Goal: Task Accomplishment & Management: Use online tool/utility

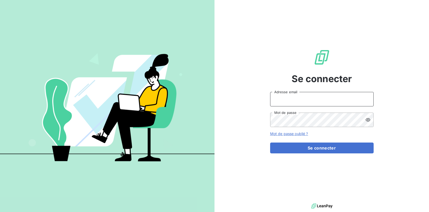
type input "[PERSON_NAME][EMAIL_ADDRESS][DOMAIN_NAME]"
click at [315, 154] on div "Se connecter [PERSON_NAME][EMAIL_ADDRESS][DOMAIN_NAME] Adresse email Mot de pas…" at bounding box center [322, 101] width 104 height 203
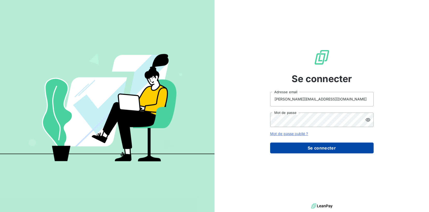
click at [313, 148] on button "Se connecter" at bounding box center [322, 148] width 104 height 11
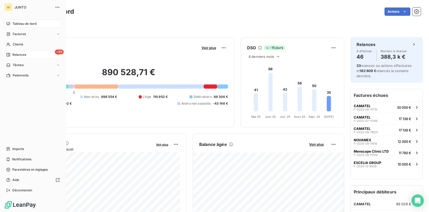
click at [10, 54] on icon at bounding box center [8, 55] width 4 height 4
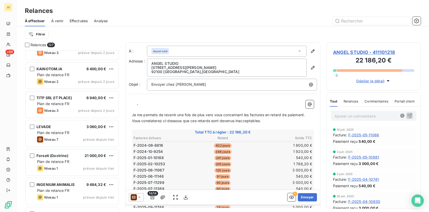
scroll to position [1174, 0]
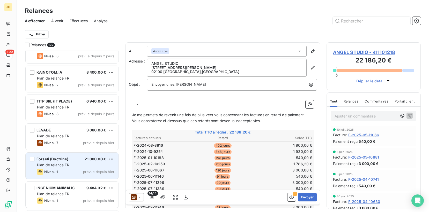
click at [93, 167] on div "Plan de relance FR" at bounding box center [75, 165] width 77 height 5
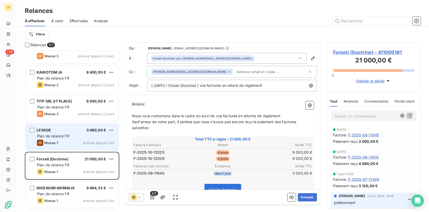
click at [89, 140] on div "Niveau 7 prévue depuis hier" at bounding box center [75, 143] width 77 height 6
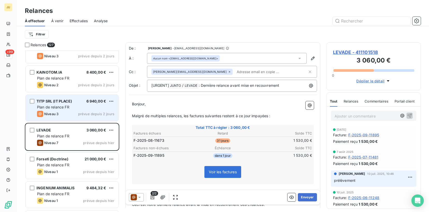
click at [88, 116] on div "Niveau 3 prévue depuis 2 jours" at bounding box center [75, 114] width 77 height 6
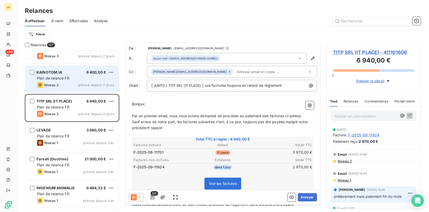
click at [83, 87] on div "Niveau 2 prévue depuis 2 jours" at bounding box center [75, 85] width 77 height 6
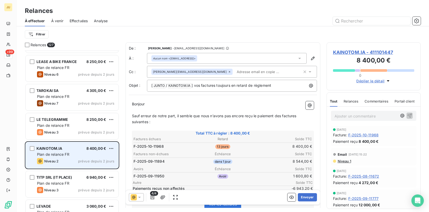
scroll to position [1047, 0]
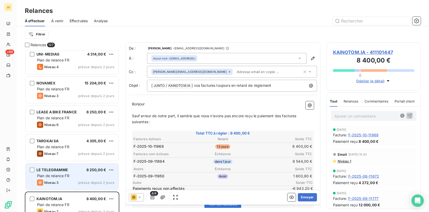
click at [83, 178] on div "Plan de relance FR" at bounding box center [75, 176] width 77 height 5
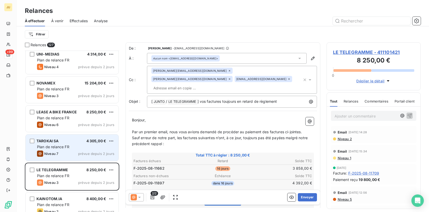
click at [82, 159] on div "TAROKAI SA 4 305,00 € Plan de relance FR Niveau 7 prévue depuis 2 jours" at bounding box center [72, 148] width 93 height 26
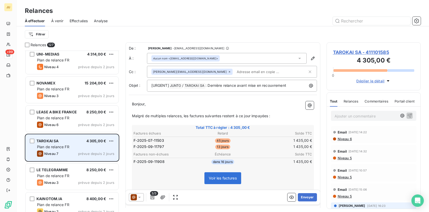
click at [81, 142] on div "TAROKAI SA 4 305,00 €" at bounding box center [75, 141] width 77 height 5
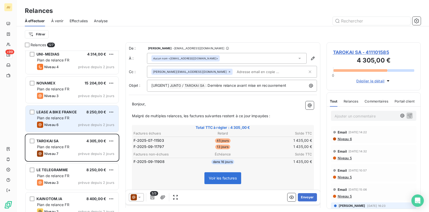
click at [82, 123] on span "prévue depuis 2 jours" at bounding box center [96, 125] width 36 height 4
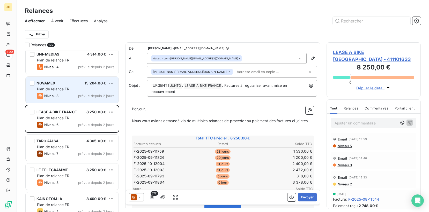
click at [84, 94] on span "prévue depuis 2 jours" at bounding box center [96, 96] width 36 height 4
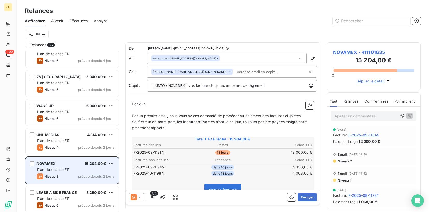
scroll to position [961, 0]
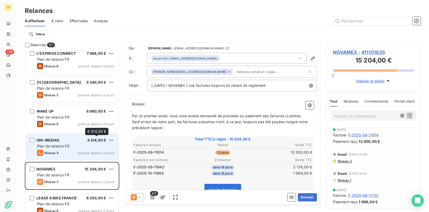
click at [89, 141] on span "4 314,00 €" at bounding box center [96, 140] width 19 height 4
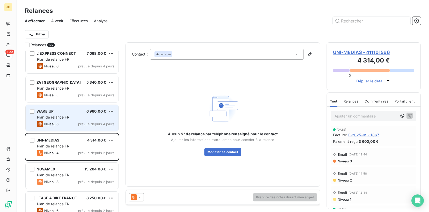
click at [85, 118] on div "Plan de relance FR" at bounding box center [75, 117] width 77 height 5
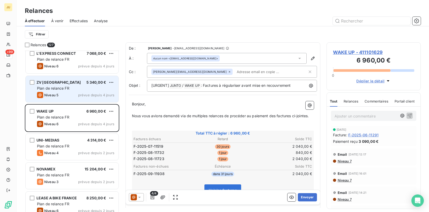
click at [79, 93] on span "prévue depuis 4 jours" at bounding box center [96, 95] width 36 height 4
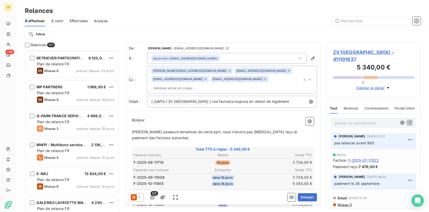
scroll to position [494, 0]
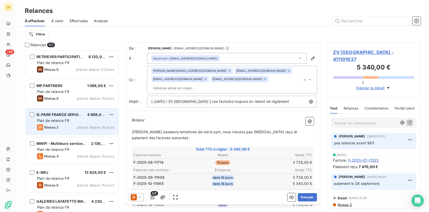
click at [83, 126] on span "prévue depuis 19 jours" at bounding box center [96, 128] width 38 height 4
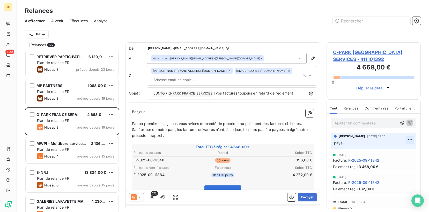
click at [409, 139] on html "JU +99 Relances À effectuer À venir Effectuées Analyse Filtrer Relances 127 NET…" at bounding box center [214, 106] width 429 height 212
click at [400, 163] on div "Supprimer" at bounding box center [397, 161] width 29 height 8
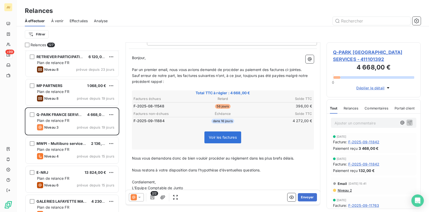
scroll to position [57, 0]
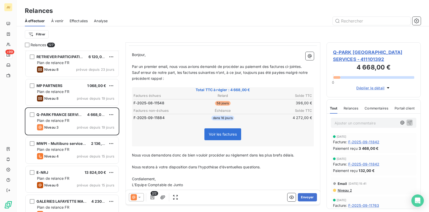
click at [132, 199] on icon at bounding box center [134, 198] width 6 height 6
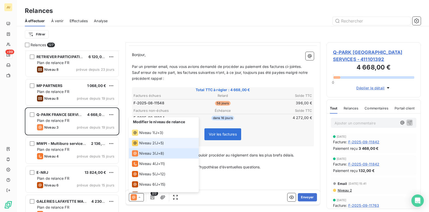
click at [153, 146] on span "Niveau 2" at bounding box center [147, 143] width 16 height 5
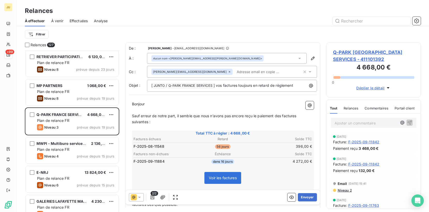
click at [345, 192] on span "Niveau 2" at bounding box center [344, 191] width 15 height 4
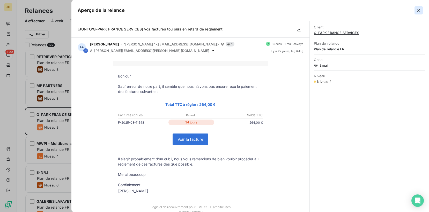
click at [420, 9] on icon "button" at bounding box center [418, 10] width 5 height 5
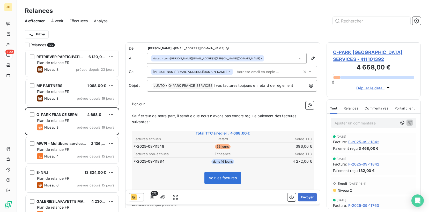
click at [235, 74] on input "text" at bounding box center [265, 72] width 60 height 8
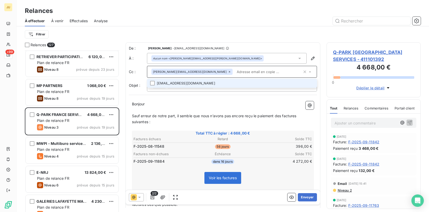
click at [235, 74] on input "text" at bounding box center [269, 72] width 68 height 8
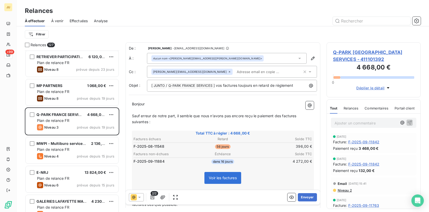
type input "v"
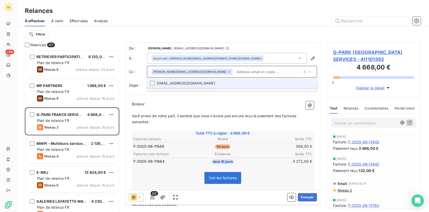
paste input "[PERSON_NAME][EMAIL_ADDRESS][DOMAIN_NAME]"
type input "[PERSON_NAME][EMAIL_ADDRESS][DOMAIN_NAME]"
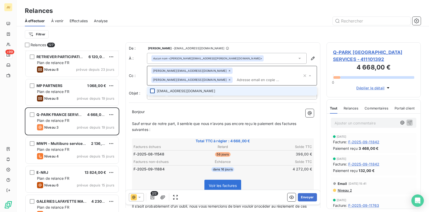
click at [151, 89] on div at bounding box center [152, 91] width 5 height 5
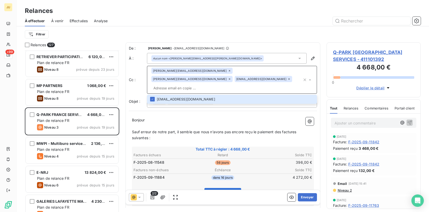
click at [183, 104] on div "De : [PERSON_NAME] - [EMAIL_ADDRESS][DOMAIN_NAME] À : Aucun nom <[PERSON_NAME][…" at bounding box center [223, 150] width 195 height 217
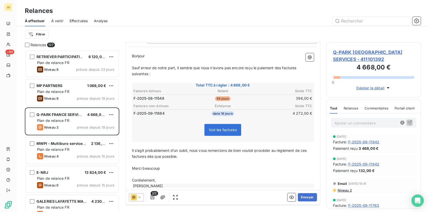
scroll to position [0, 0]
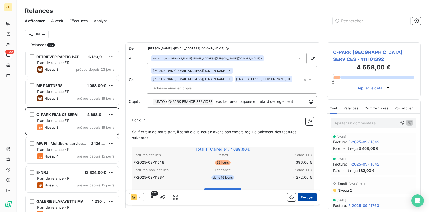
click at [307, 199] on button "Envoyer" at bounding box center [307, 198] width 19 height 8
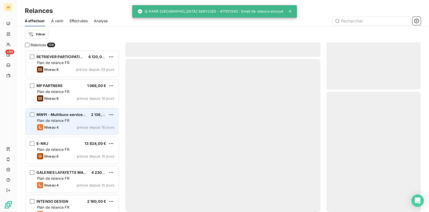
click at [85, 128] on span "prévue depuis 15 jours" at bounding box center [96, 128] width 38 height 4
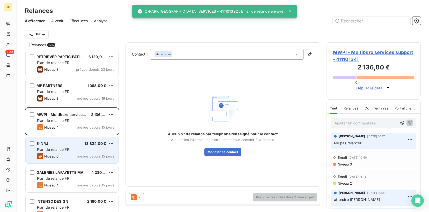
click at [77, 150] on div "Plan de relance FR" at bounding box center [75, 149] width 77 height 5
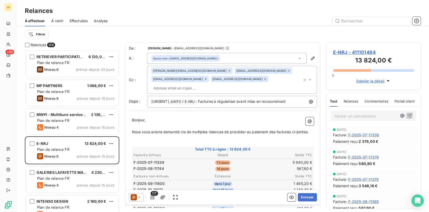
click at [138, 199] on icon at bounding box center [139, 197] width 5 height 5
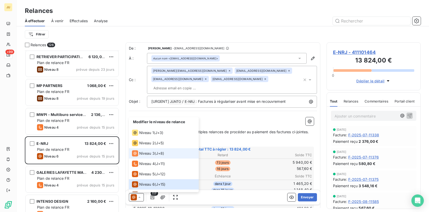
click at [155, 156] on div "Niveau 3 ( J+8 )" at bounding box center [148, 154] width 32 height 6
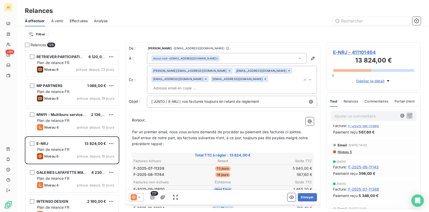
scroll to position [81, 0]
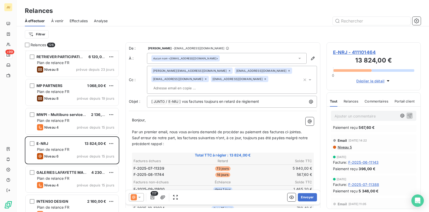
click at [346, 145] on span "Niveau 5" at bounding box center [344, 147] width 15 height 4
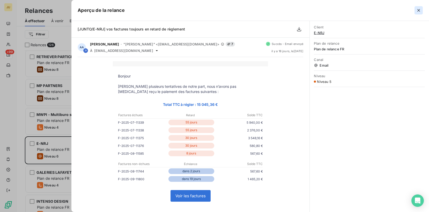
click at [418, 8] on icon "button" at bounding box center [418, 10] width 5 height 5
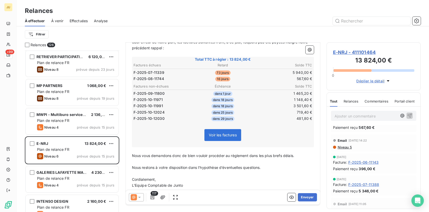
scroll to position [0, 0]
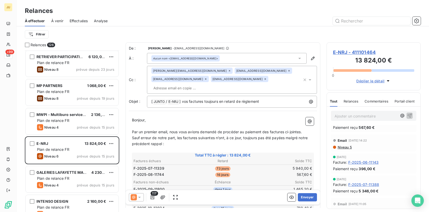
click at [136, 199] on icon at bounding box center [134, 198] width 6 height 6
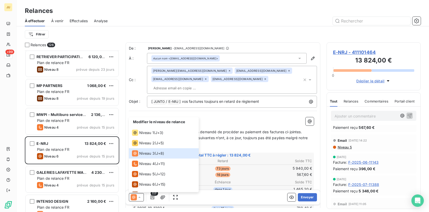
click at [250, 136] on p "Sauf erreur de notre part, les factures suivantes n’ont, à ce jour, toujours pa…" at bounding box center [223, 141] width 182 height 12
